Goal: Task Accomplishment & Management: Manage account settings

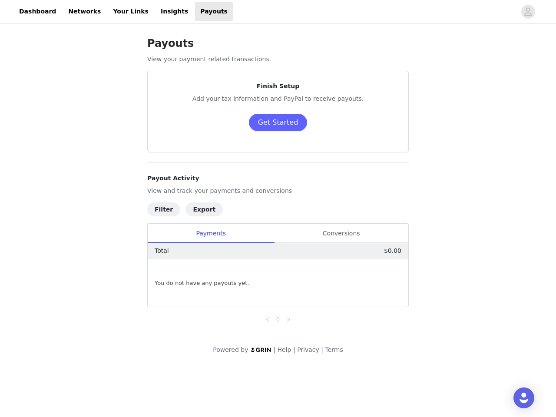
click at [278, 183] on h4 "Payout Activity" at bounding box center [278, 178] width 262 height 9
click at [278, 12] on div at bounding box center [374, 12] width 283 height 20
click at [528, 12] on icon "avatar" at bounding box center [528, 12] width 8 height 14
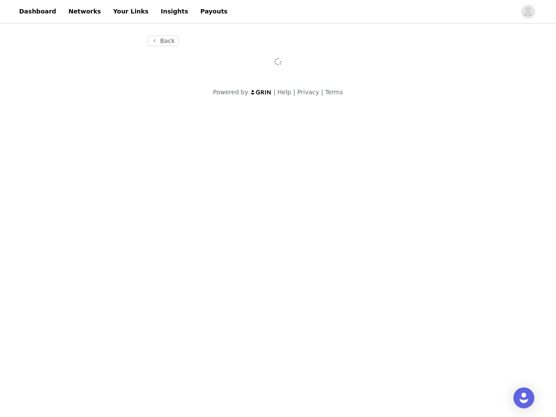
click at [278, 123] on body "Dashboard Networks Your Links Insights Payouts Back Powered by | Help | Privacy…" at bounding box center [278, 208] width 556 height 417
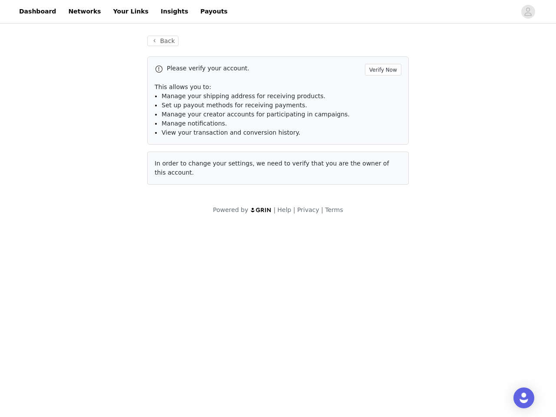
click at [163, 209] on div "Powered by | Help | Privacy | Terms" at bounding box center [278, 216] width 556 height 20
click at [162, 209] on div "Powered by | Help | Privacy | Terms" at bounding box center [278, 216] width 556 height 20
